Goal: Find specific page/section: Find specific page/section

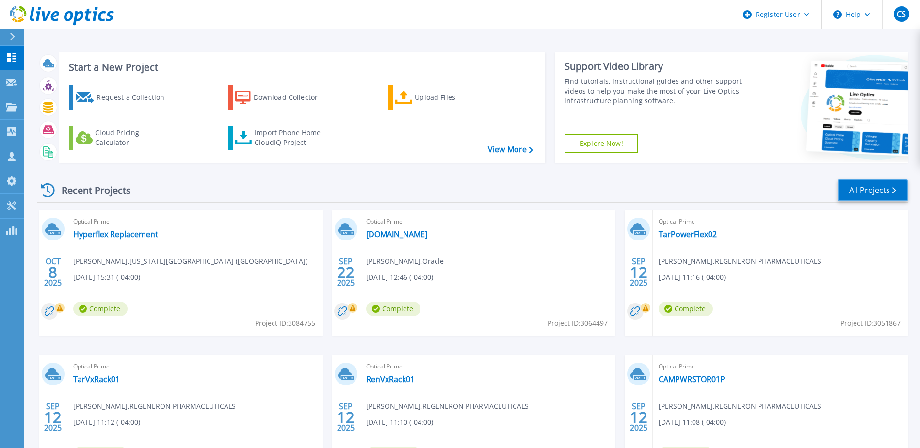
click at [885, 188] on link "All Projects" at bounding box center [873, 190] width 70 height 22
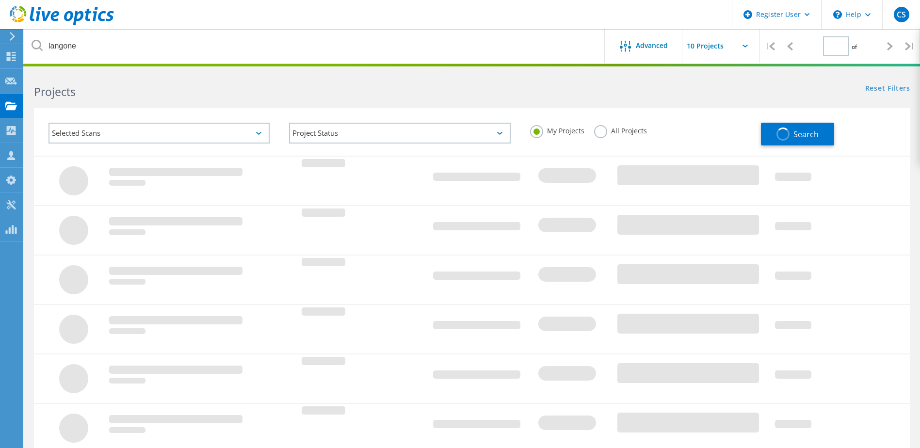
type input "1"
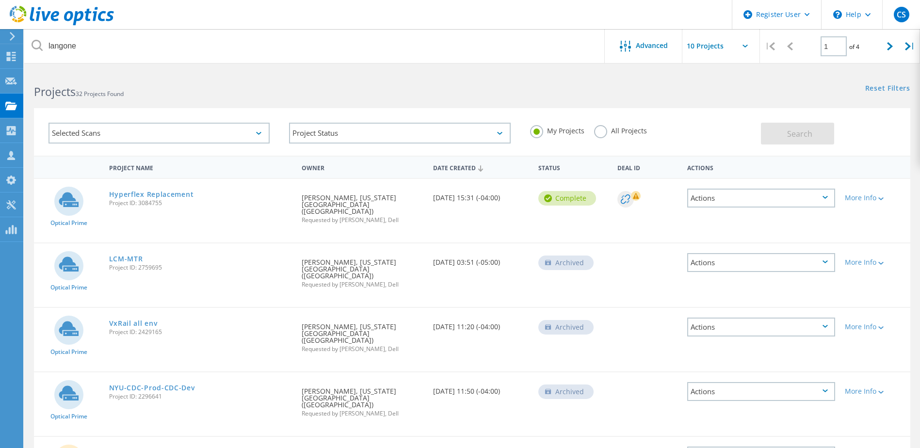
click at [603, 132] on label "All Projects" at bounding box center [620, 129] width 53 height 9
click at [0, 0] on input "All Projects" at bounding box center [0, 0] width 0 height 0
click at [544, 128] on label "My Projects" at bounding box center [557, 129] width 54 height 9
click at [0, 0] on input "My Projects" at bounding box center [0, 0] width 0 height 0
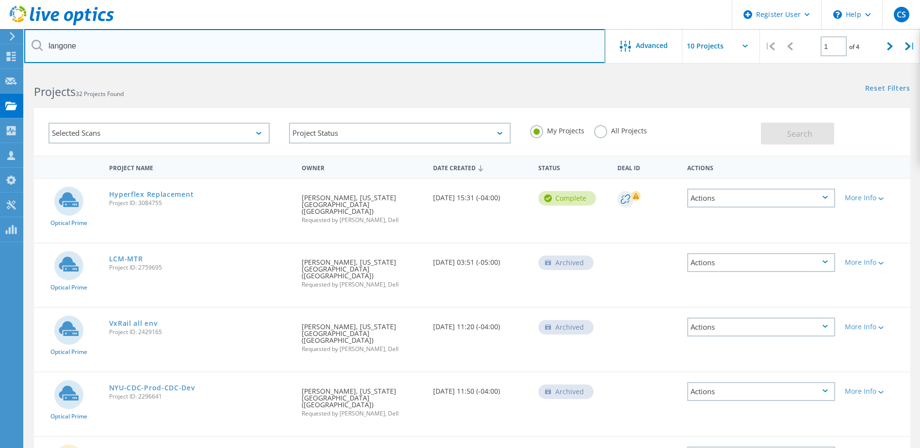
click at [408, 39] on input "langone" at bounding box center [314, 46] width 581 height 34
click at [407, 39] on input "langone" at bounding box center [314, 46] width 581 height 34
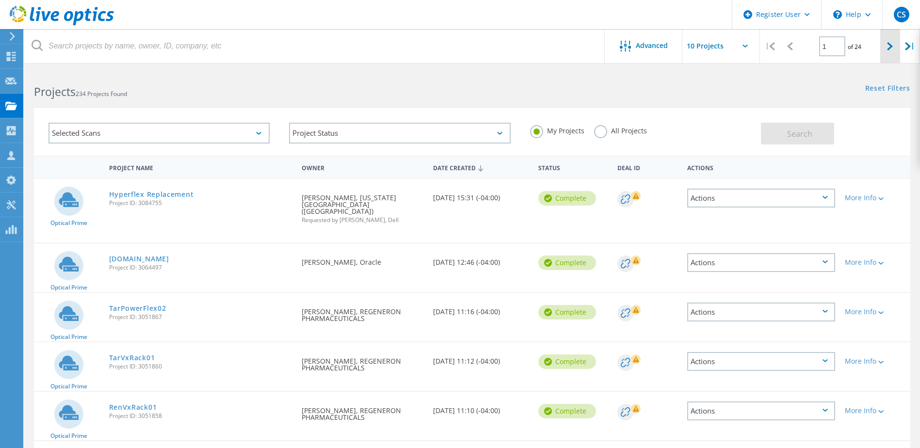
click at [889, 49] on icon at bounding box center [890, 46] width 6 height 8
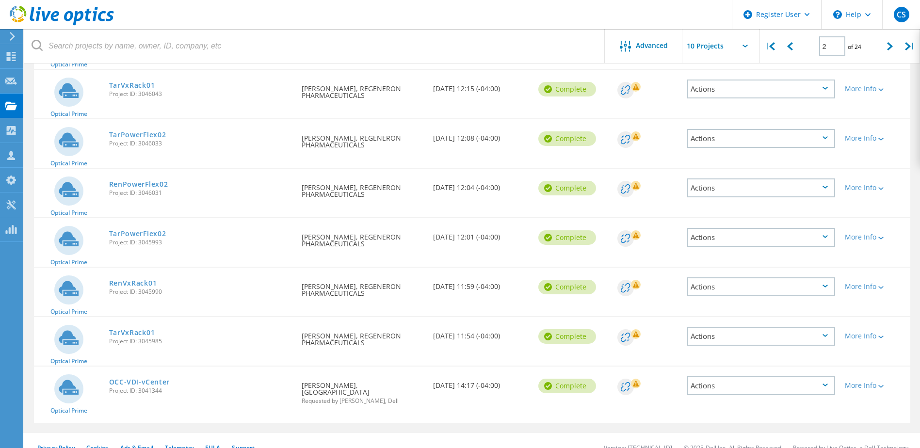
scroll to position [272, 0]
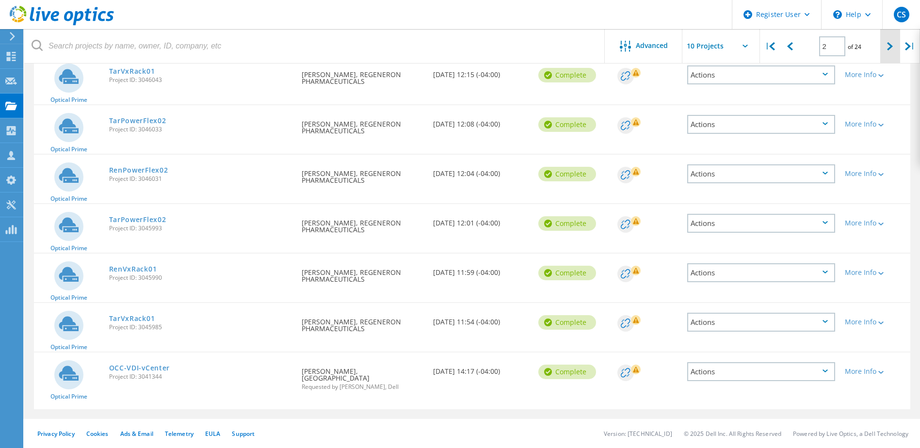
click at [886, 44] on div at bounding box center [890, 46] width 20 height 34
type input "3"
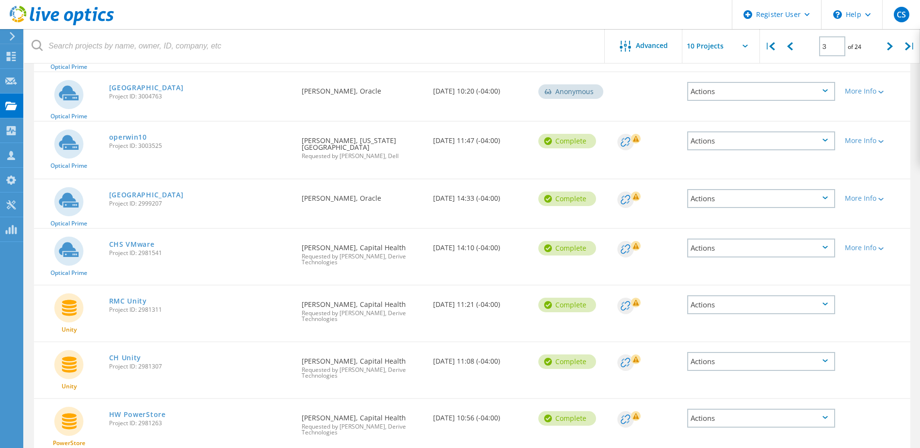
scroll to position [317, 0]
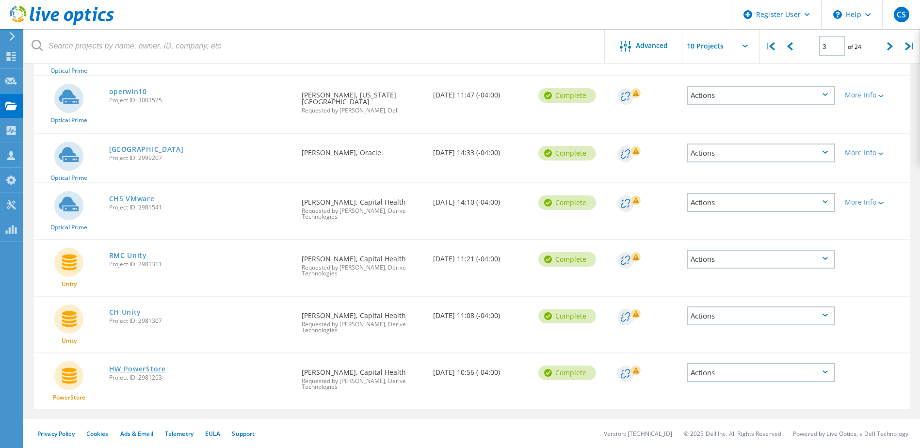
click at [140, 370] on link "HW PowerStore" at bounding box center [137, 369] width 57 height 7
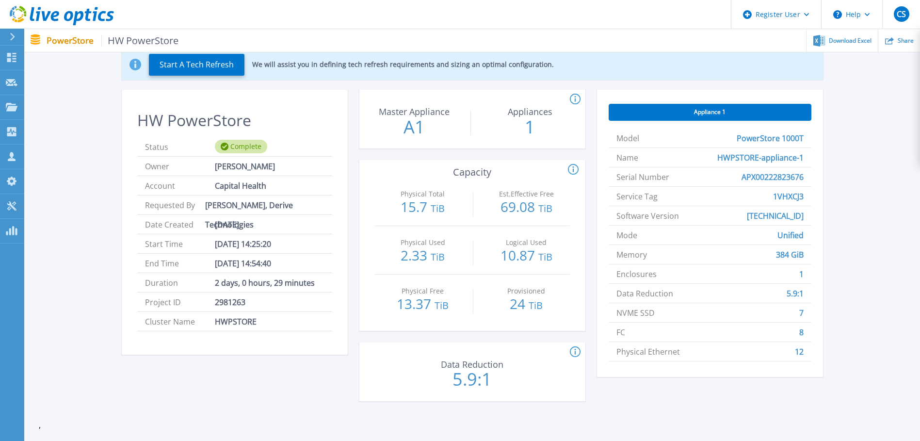
scroll to position [145, 0]
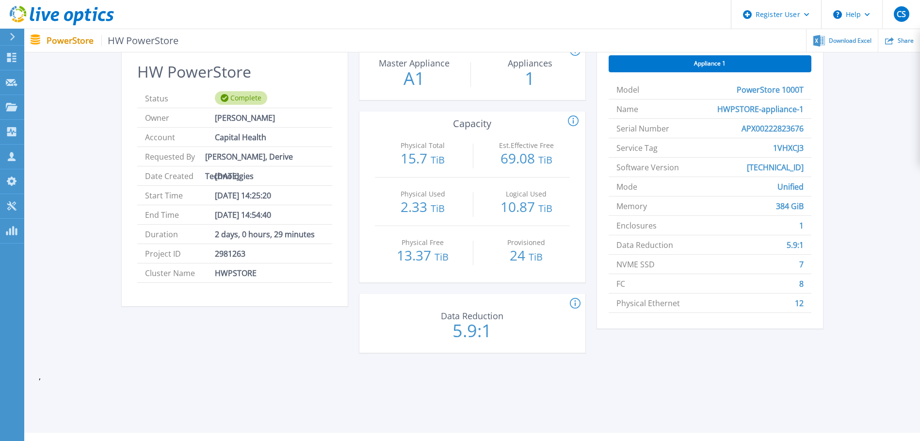
click at [576, 301] on icon at bounding box center [575, 303] width 1 height 6
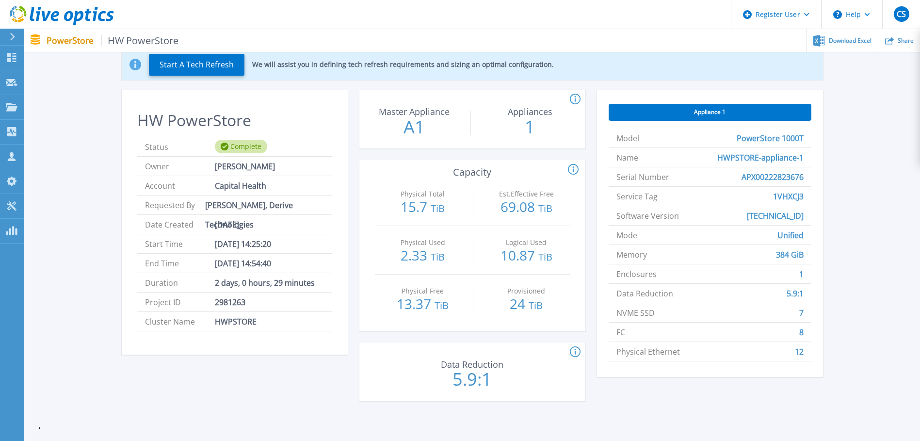
scroll to position [48, 0]
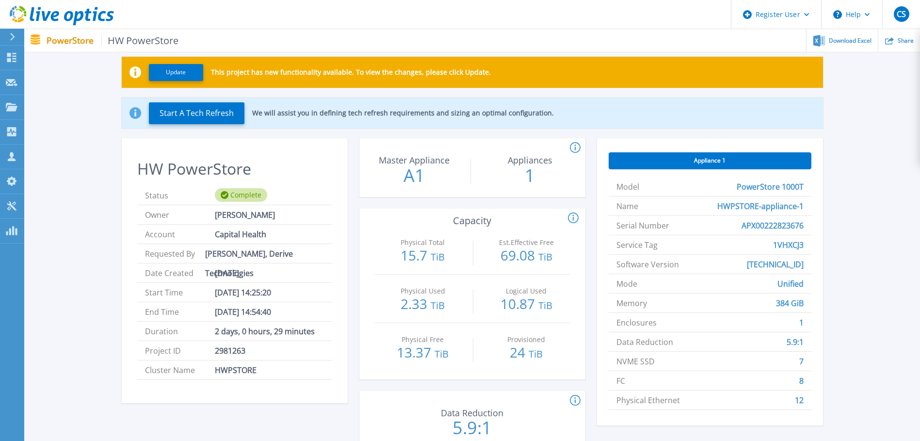
click at [50, 371] on div "Update This project has new functionality available. To view the changes, pleas…" at bounding box center [472, 255] width 867 height 428
click at [177, 68] on button "Update" at bounding box center [176, 72] width 54 height 17
